Goal: Task Accomplishment & Management: Manage account settings

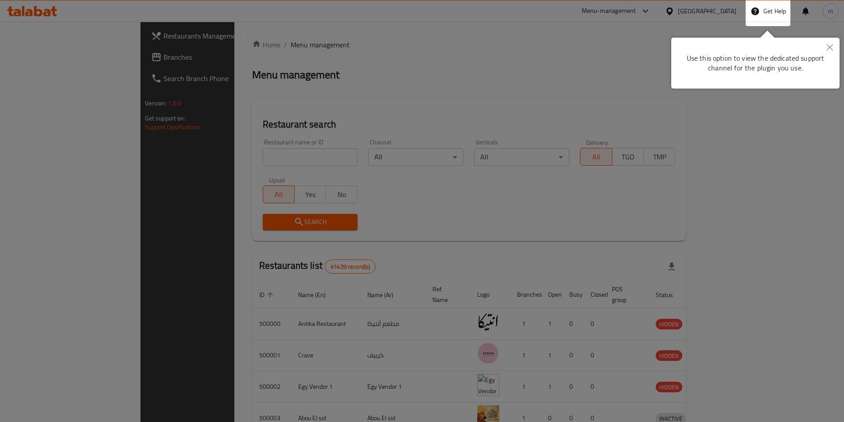
drag, startPoint x: 0, startPoint y: 0, endPoint x: 831, endPoint y: 45, distance: 832.5
click at [831, 45] on icon "Close" at bounding box center [830, 47] width 6 height 6
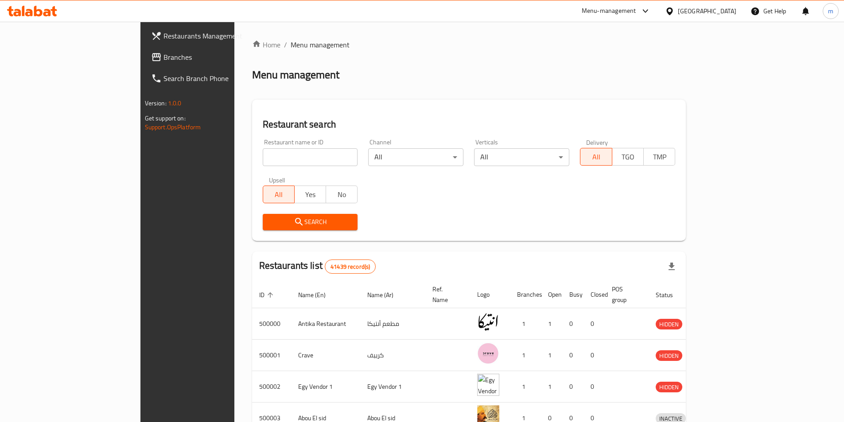
click at [730, 16] on div "[GEOGRAPHIC_DATA]" at bounding box center [707, 11] width 58 height 10
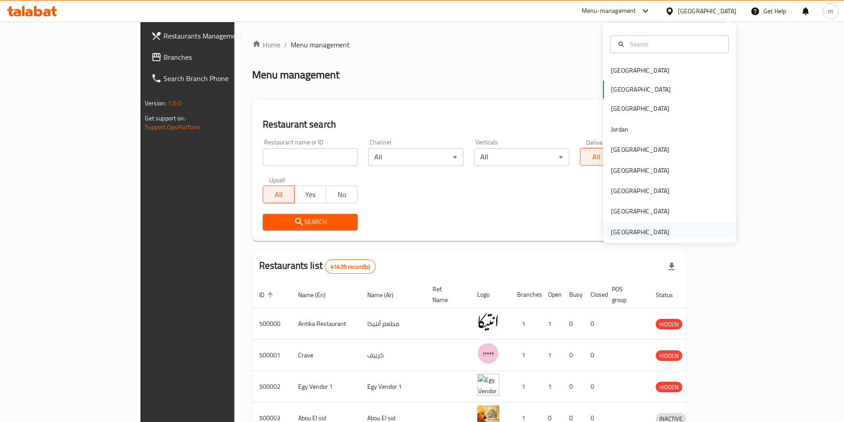
click at [643, 227] on div "[GEOGRAPHIC_DATA]" at bounding box center [640, 232] width 58 height 10
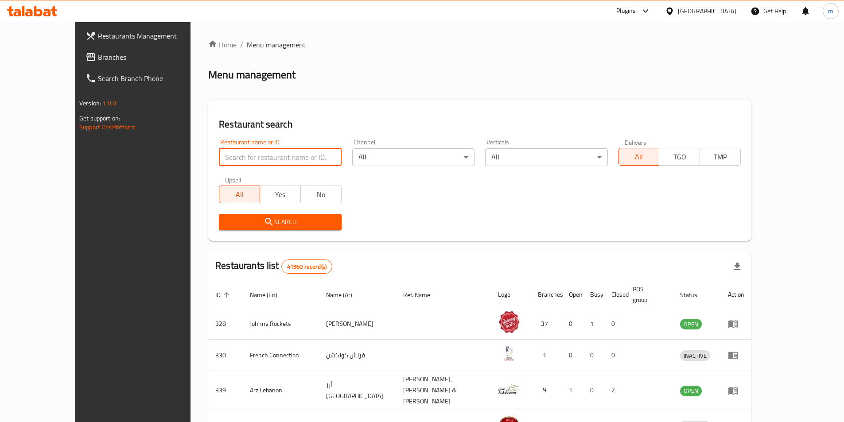
click at [282, 154] on input "search" at bounding box center [280, 157] width 122 height 18
paste input "780247"
type input "780247"
click at [98, 56] on span "Branches" at bounding box center [153, 57] width 111 height 11
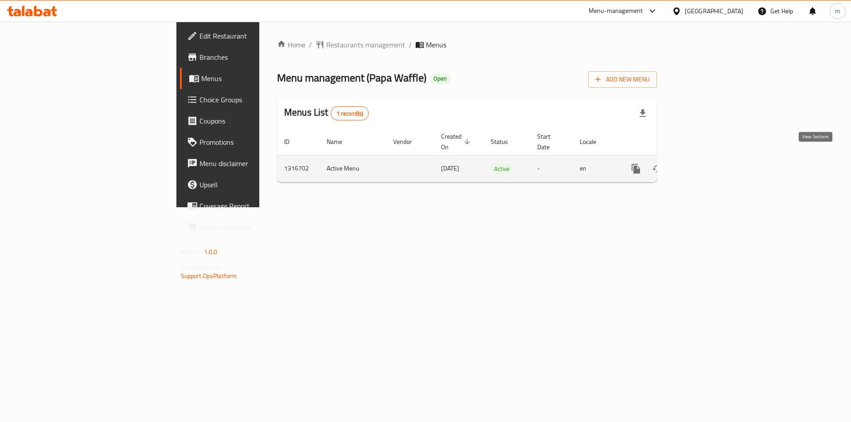
click at [705, 164] on icon "enhanced table" at bounding box center [699, 169] width 11 height 11
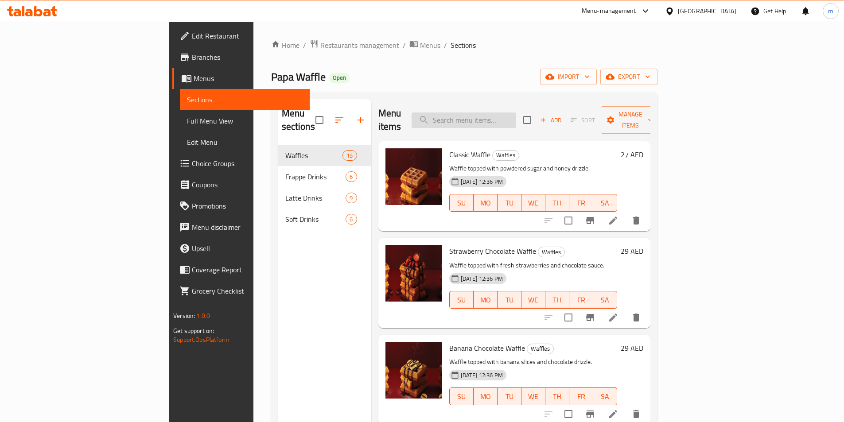
click at [516, 113] on input "search" at bounding box center [464, 121] width 105 height 16
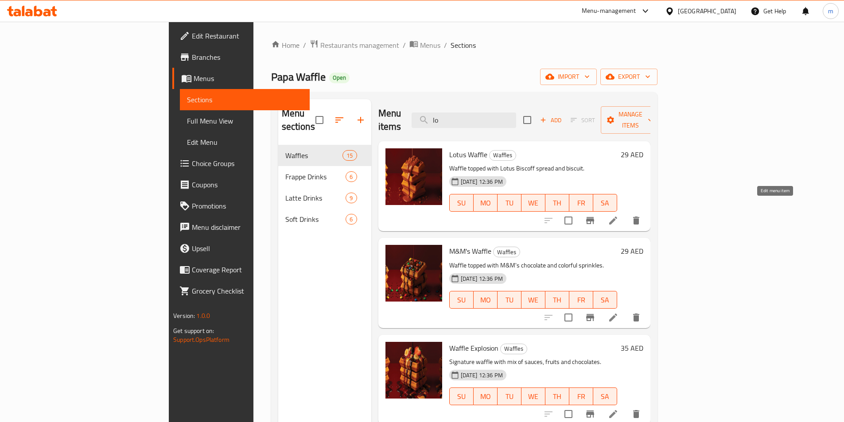
type input "lo"
click at [619, 215] on icon at bounding box center [613, 220] width 11 height 11
